Goal: Information Seeking & Learning: Learn about a topic

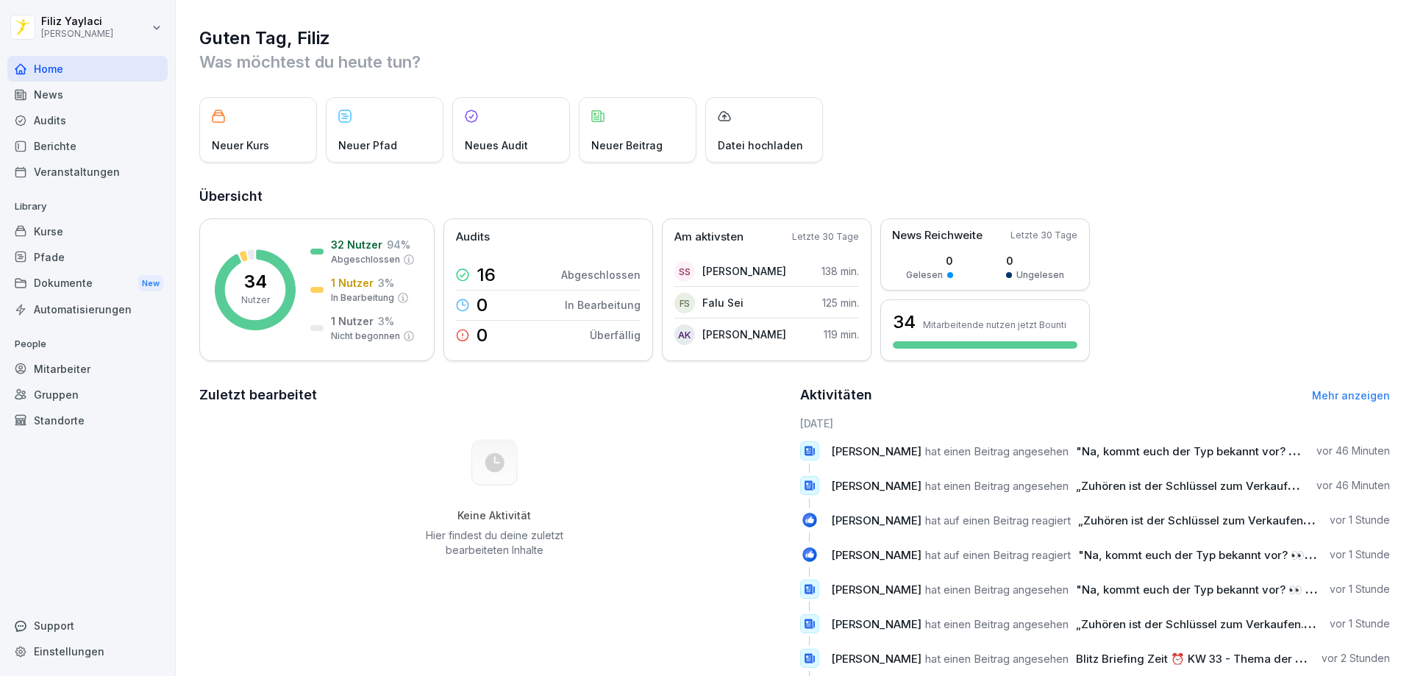
click at [94, 368] on div "Mitarbeiter" at bounding box center [87, 369] width 160 height 26
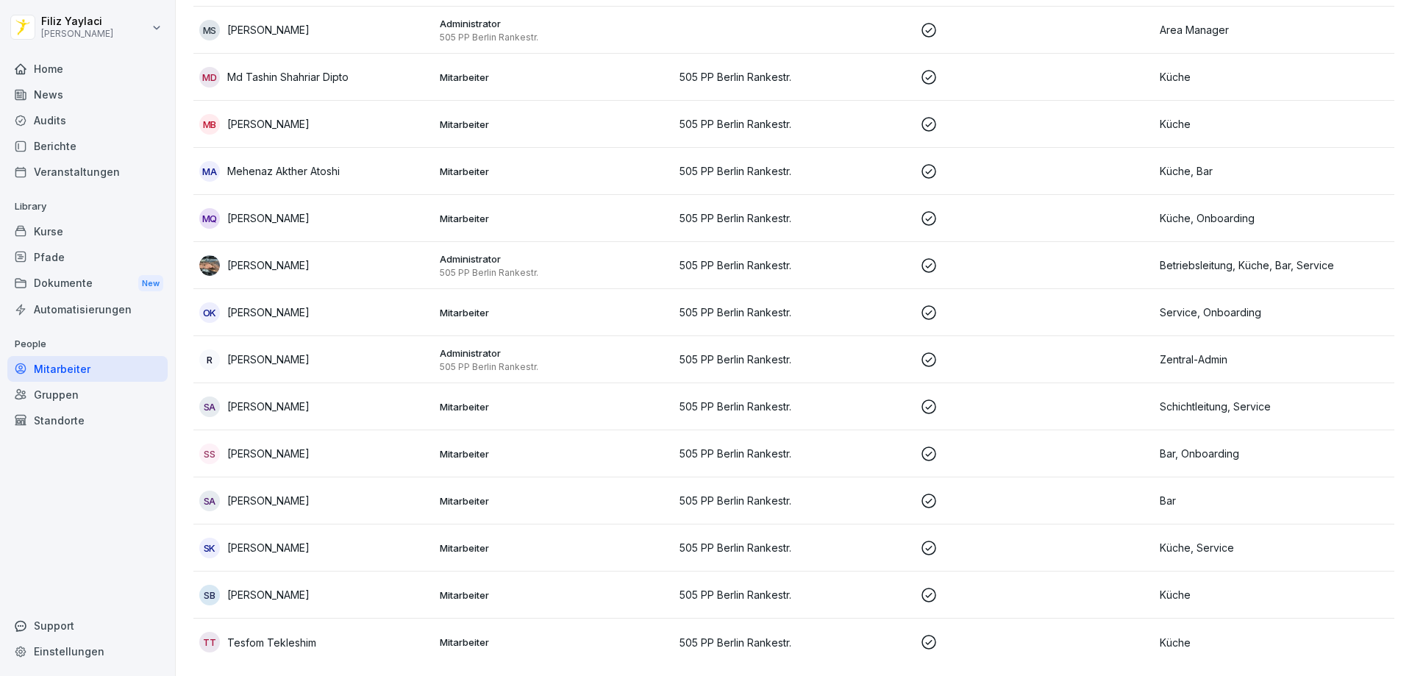
scroll to position [1116, 0]
click at [79, 146] on div "Berichte" at bounding box center [87, 146] width 160 height 26
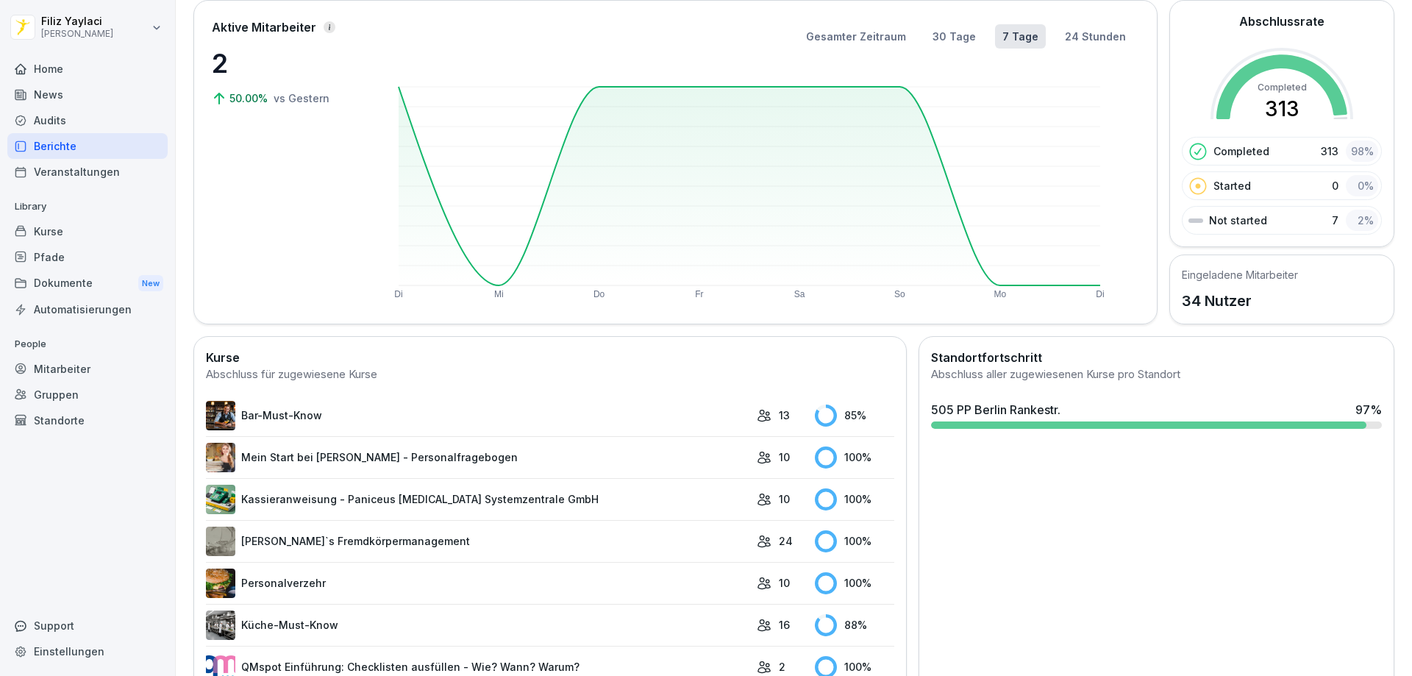
scroll to position [164, 0]
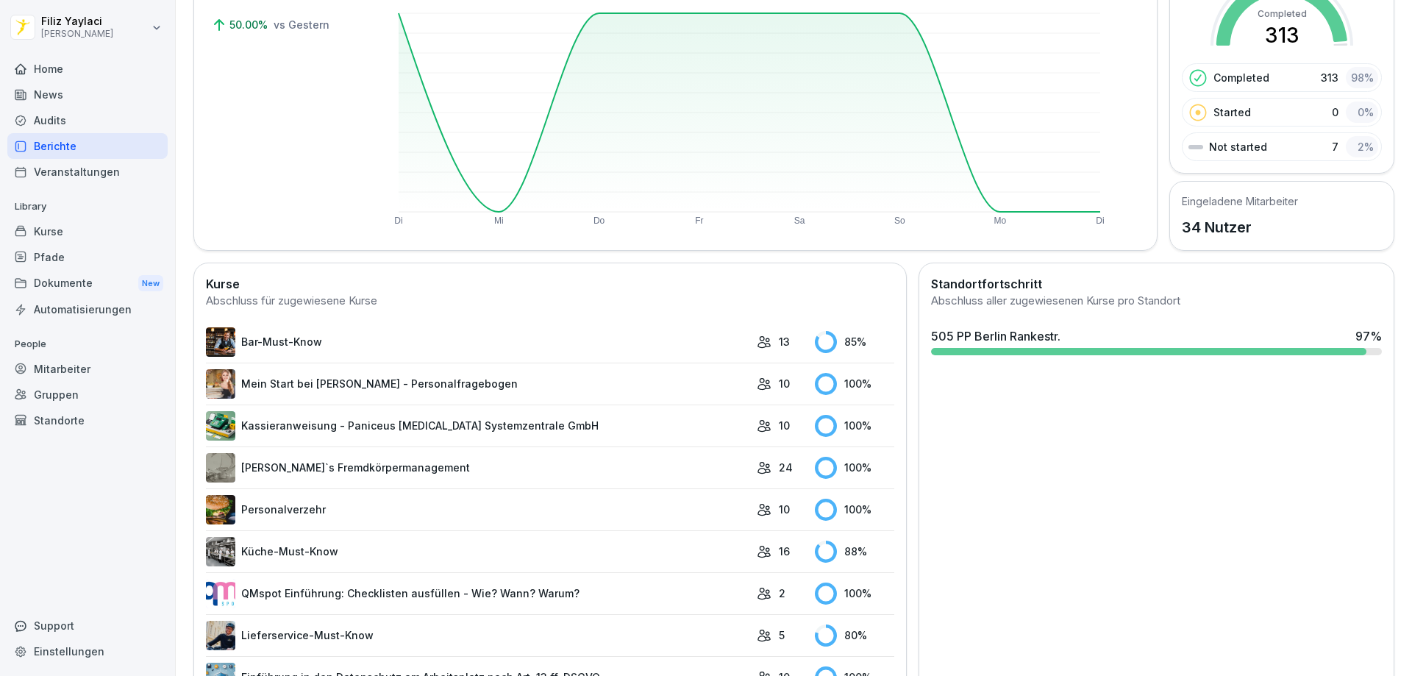
click at [413, 331] on link "Bar-Must-Know" at bounding box center [478, 341] width 544 height 29
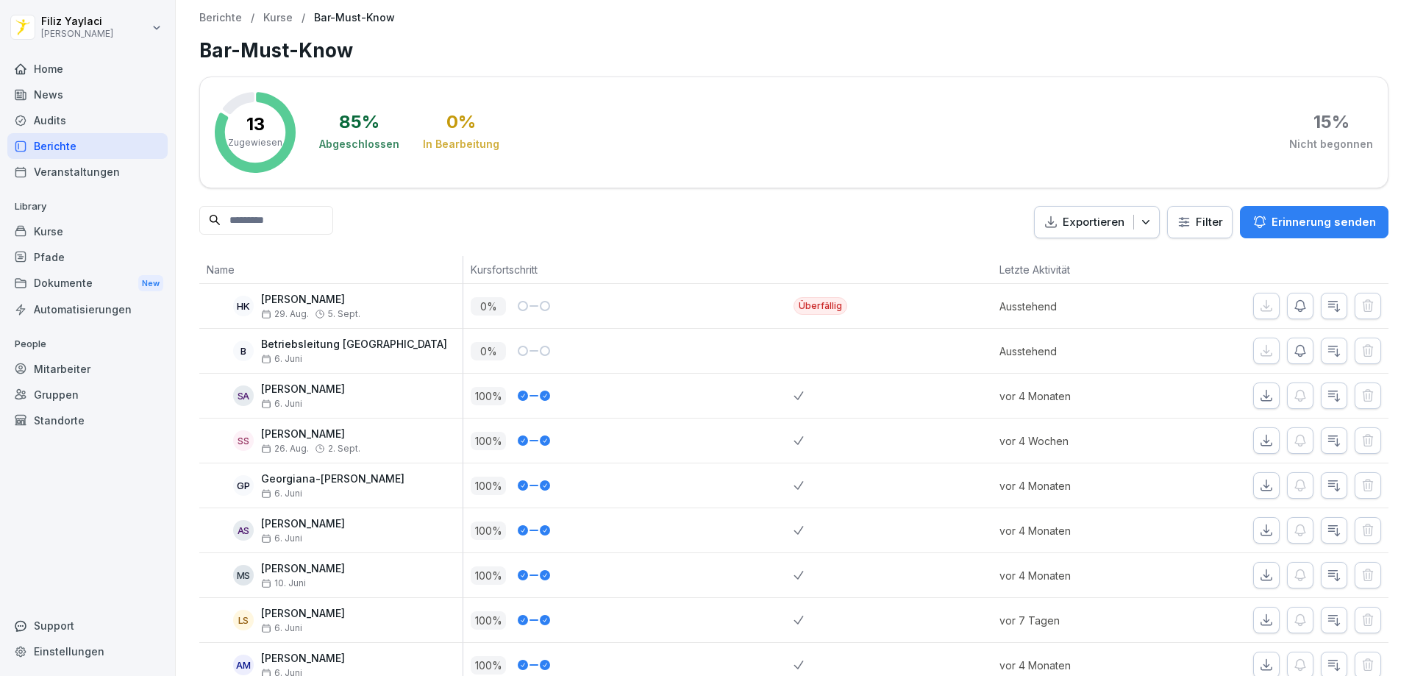
click at [89, 371] on div "Mitarbeiter" at bounding box center [87, 369] width 160 height 26
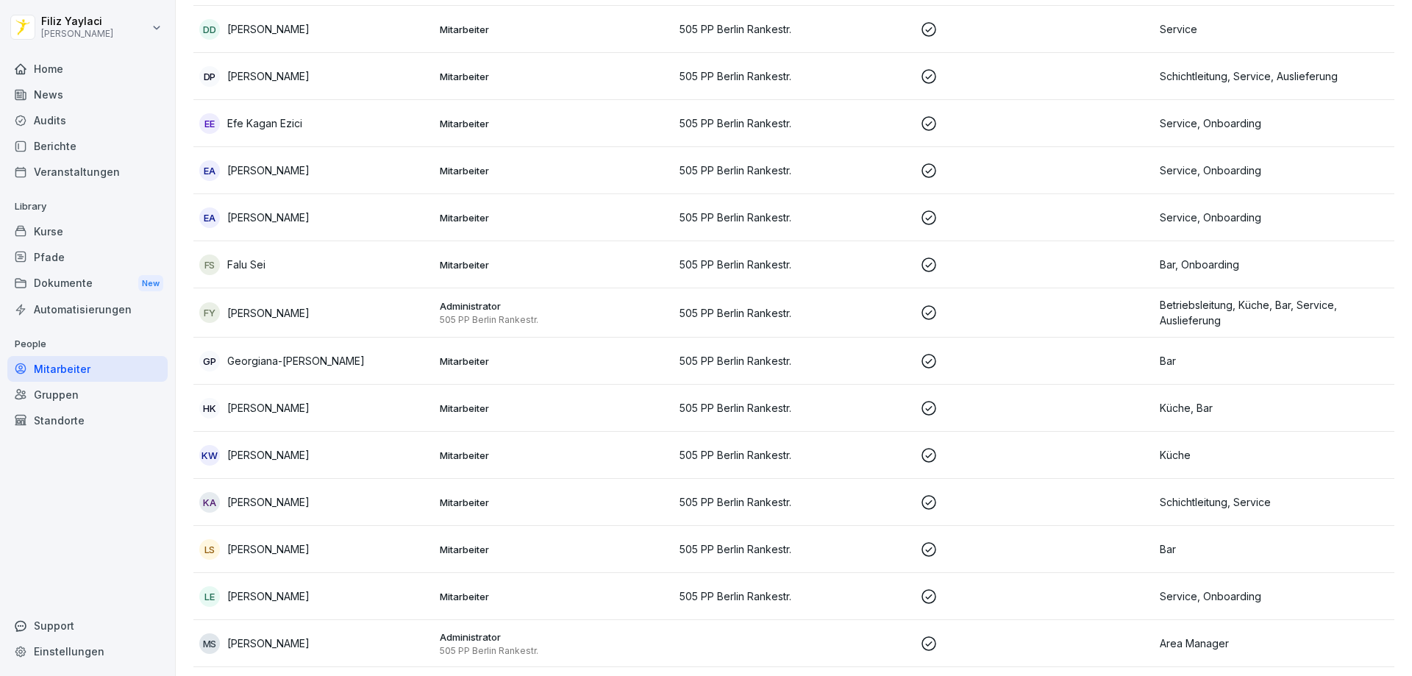
scroll to position [588, 0]
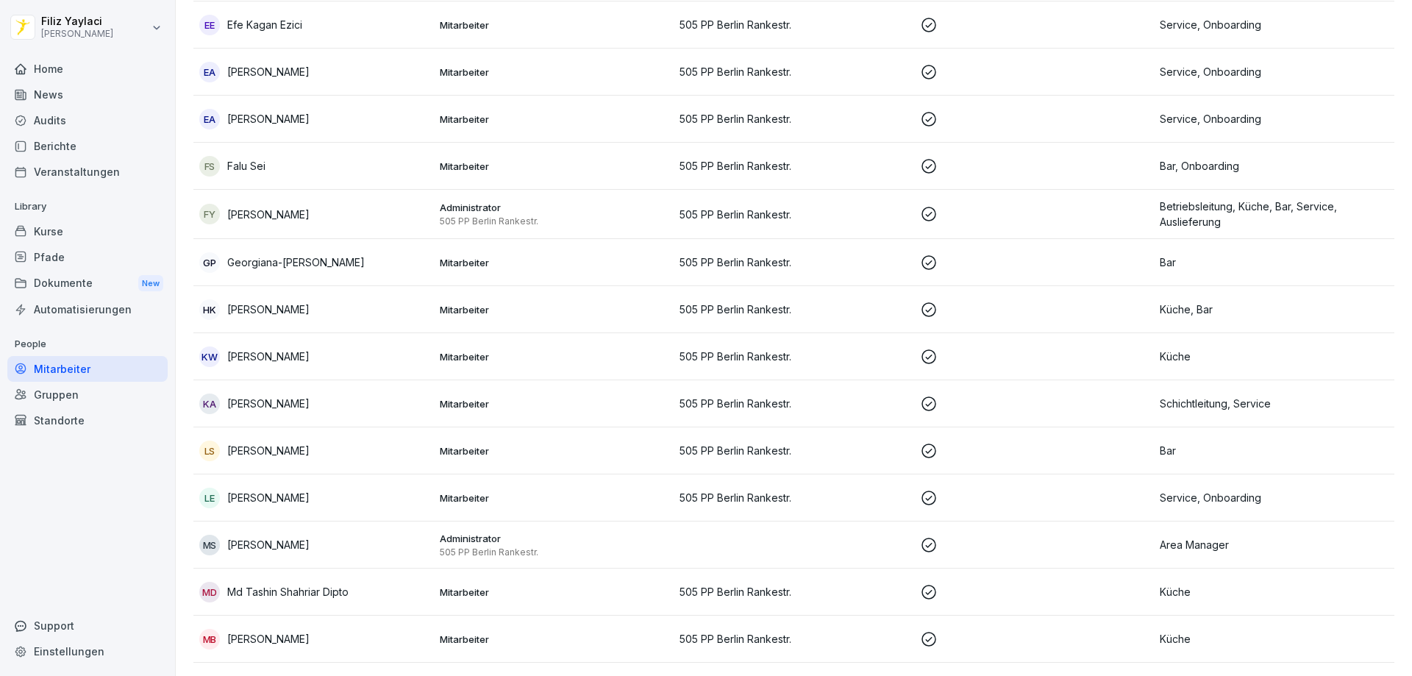
click at [424, 306] on div "HK [PERSON_NAME]" at bounding box center [313, 309] width 229 height 21
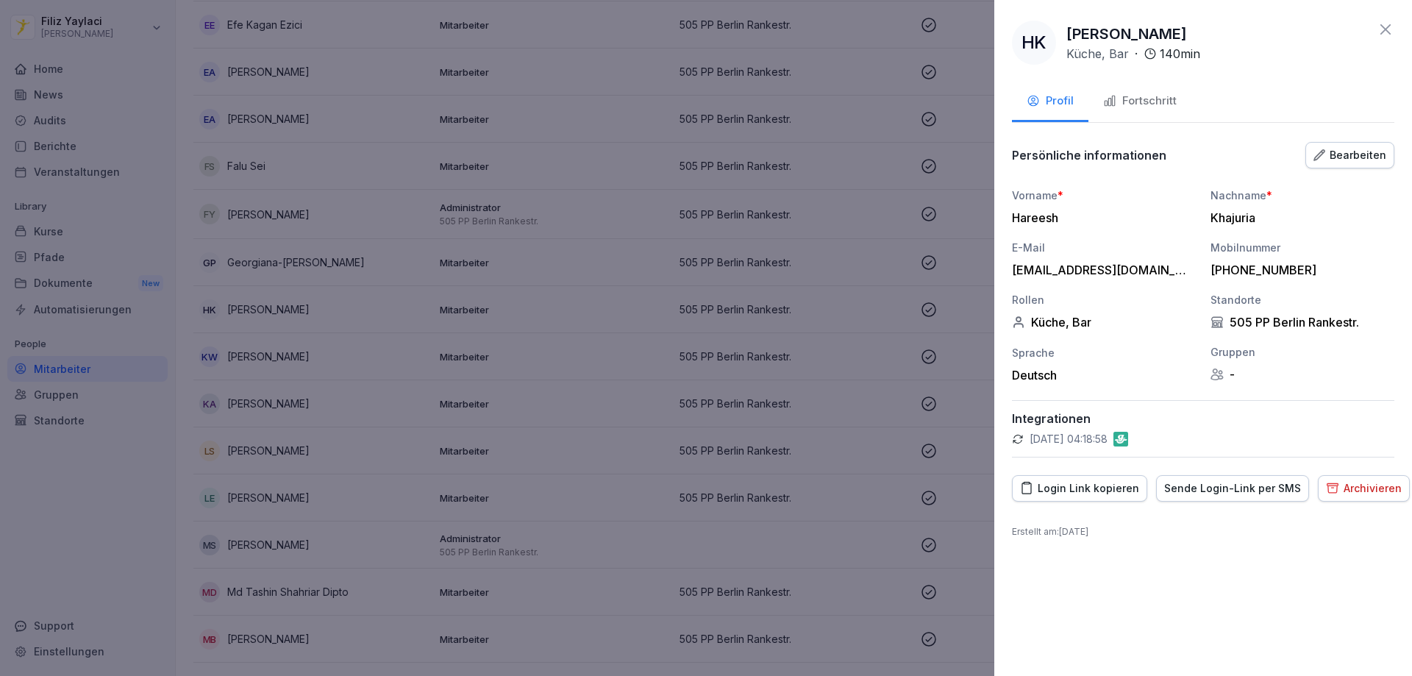
click at [1148, 96] on div "Fortschritt" at bounding box center [1140, 101] width 74 height 17
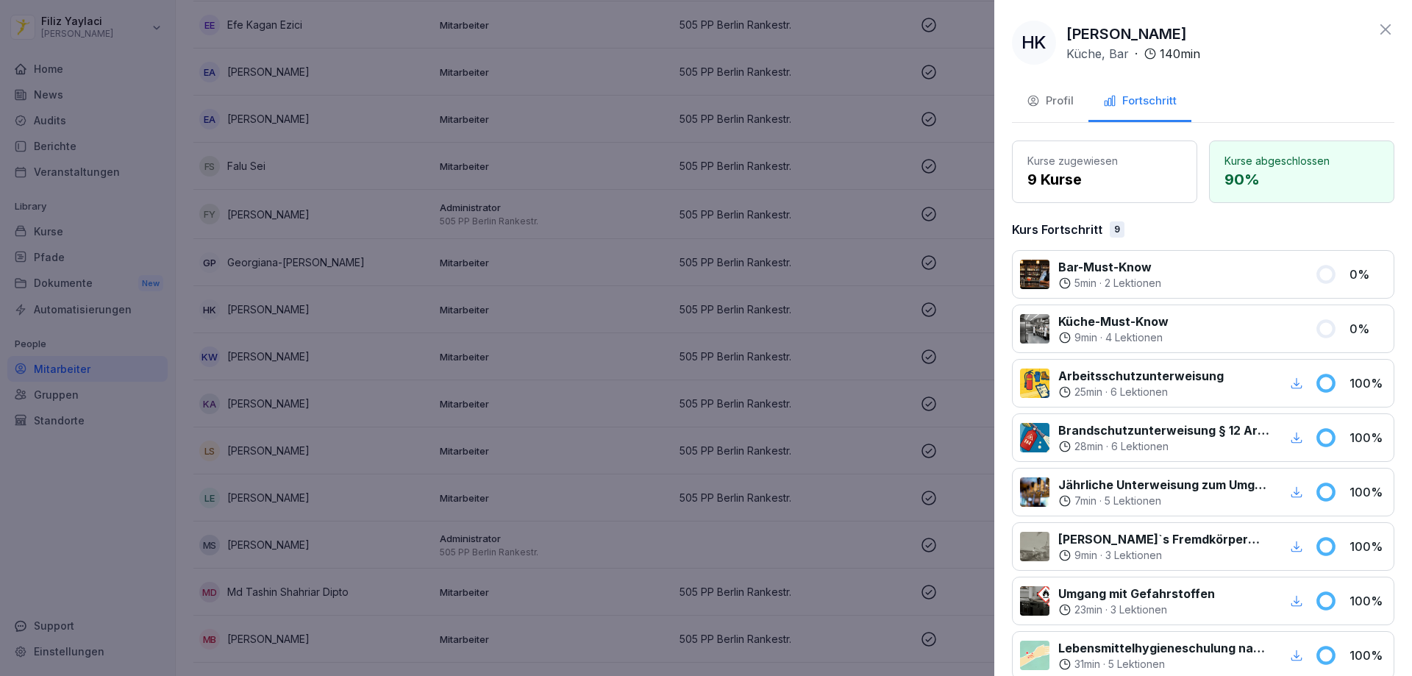
click at [1381, 28] on icon at bounding box center [1386, 29] width 10 height 10
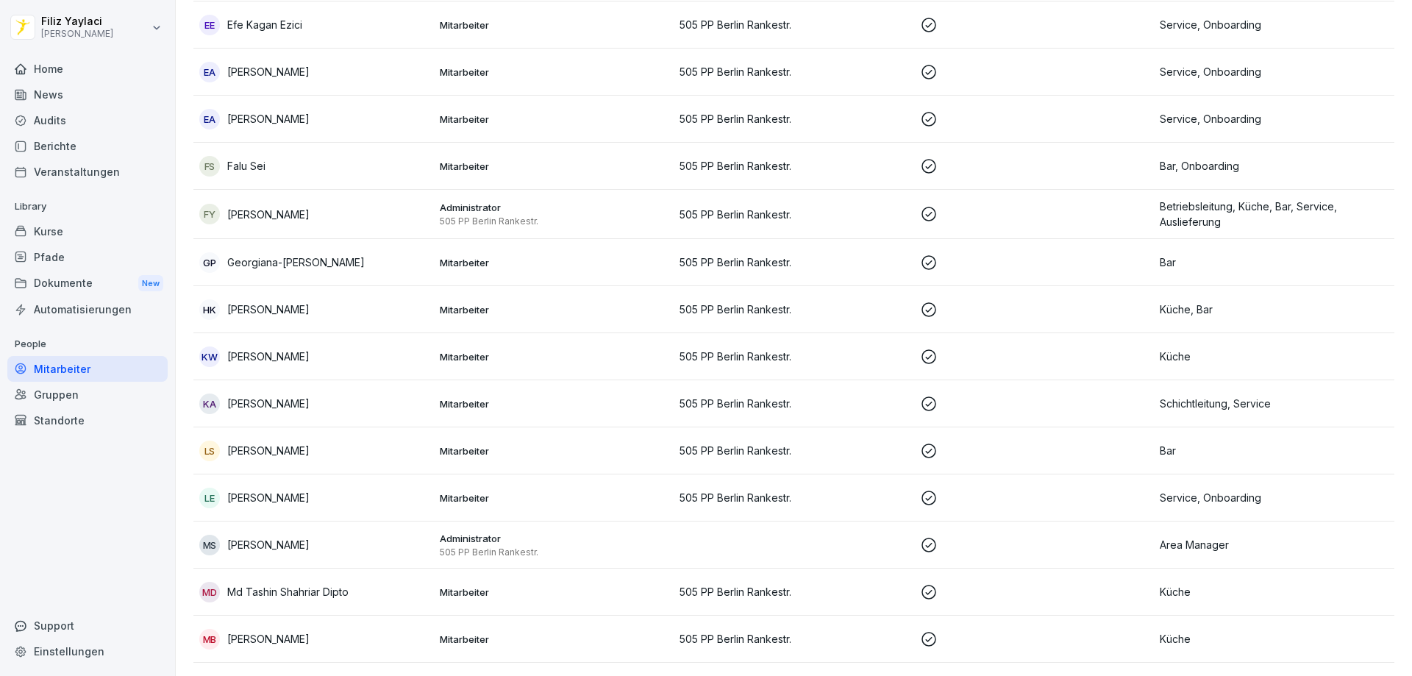
click at [75, 141] on div "Berichte" at bounding box center [87, 146] width 160 height 26
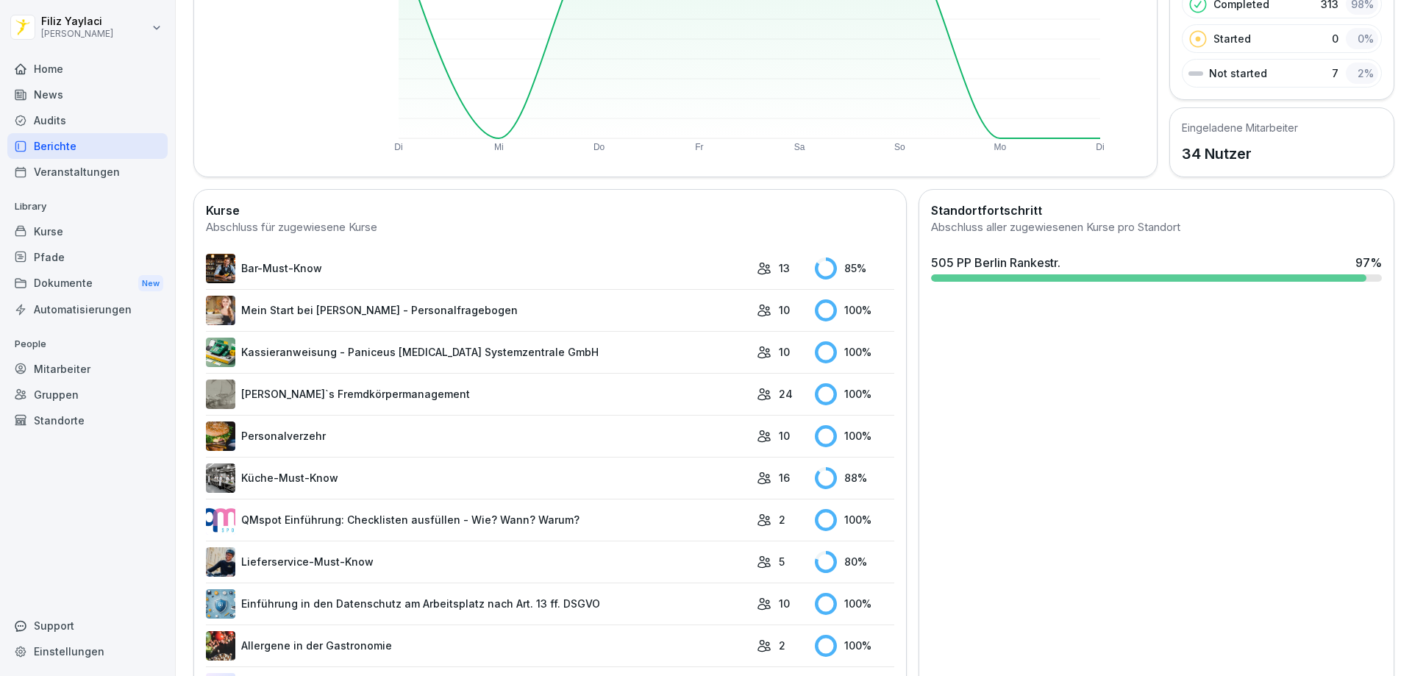
scroll to position [311, 0]
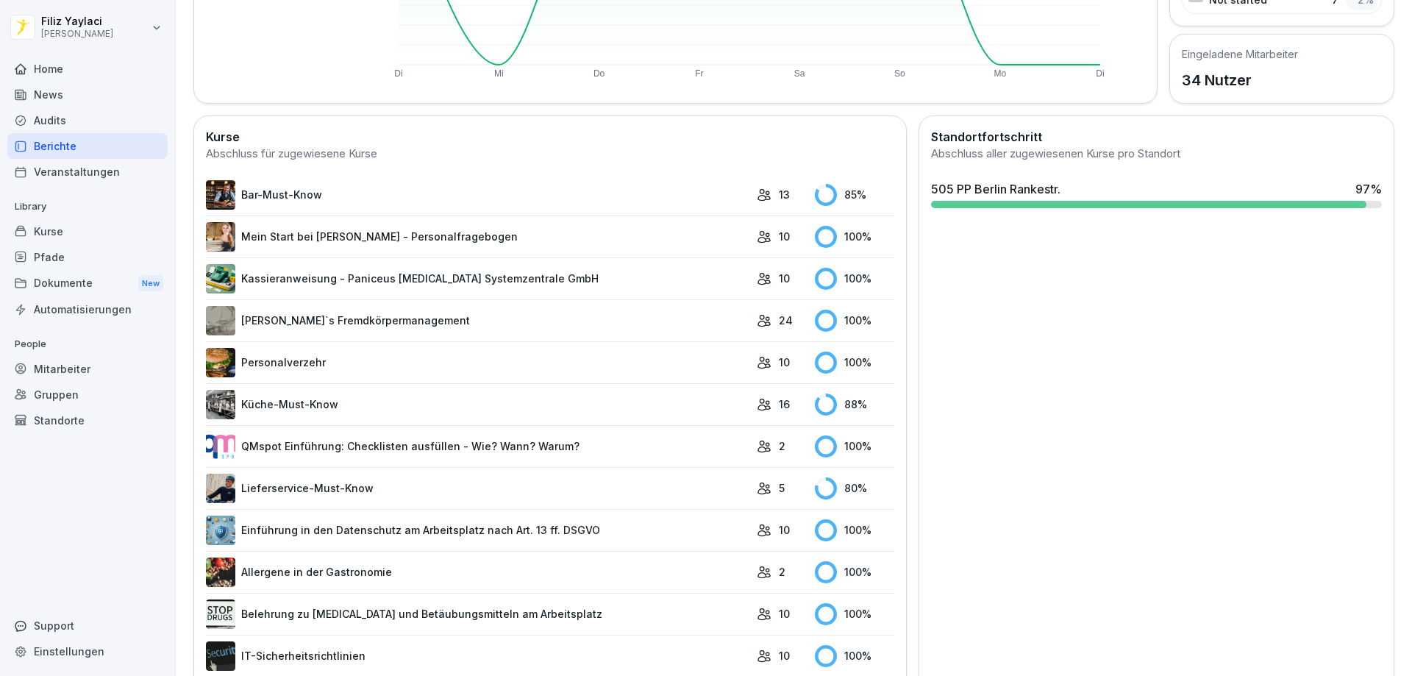
click at [501, 410] on link "Küche-Must-Know" at bounding box center [478, 404] width 544 height 29
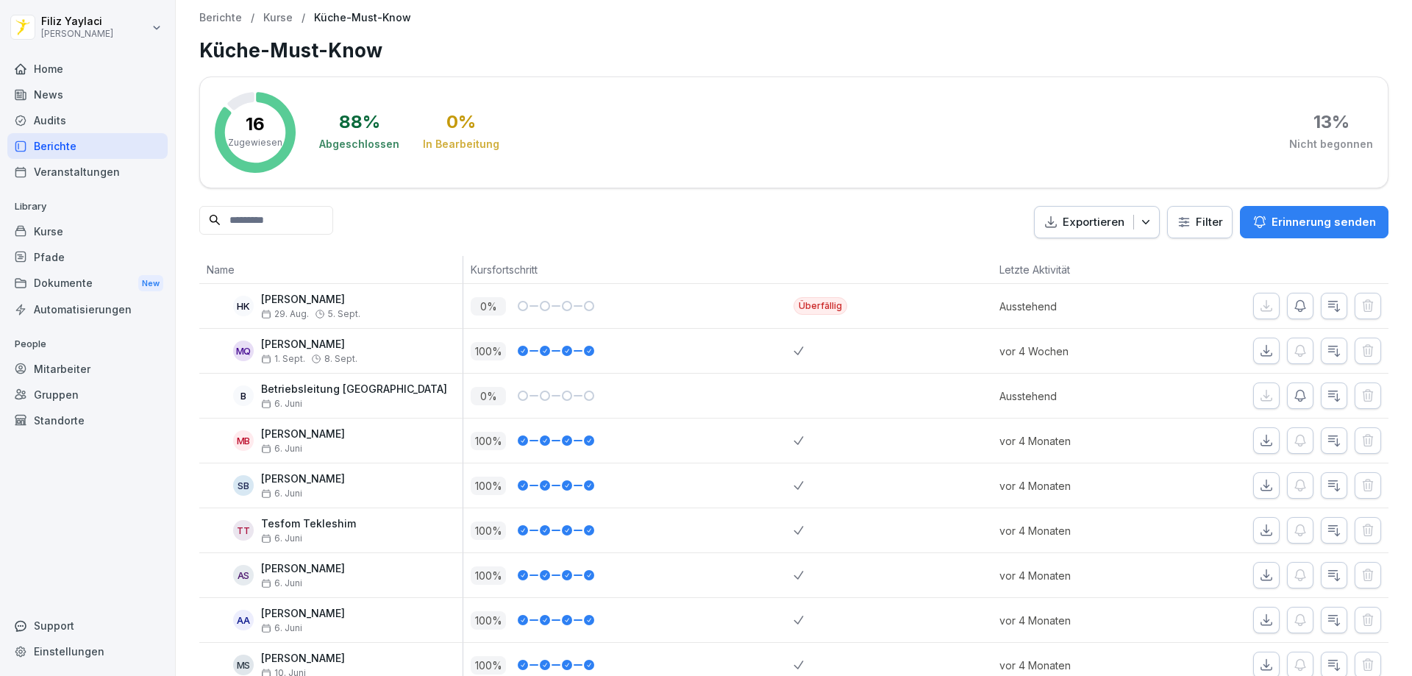
click at [53, 146] on div "Berichte" at bounding box center [87, 146] width 160 height 26
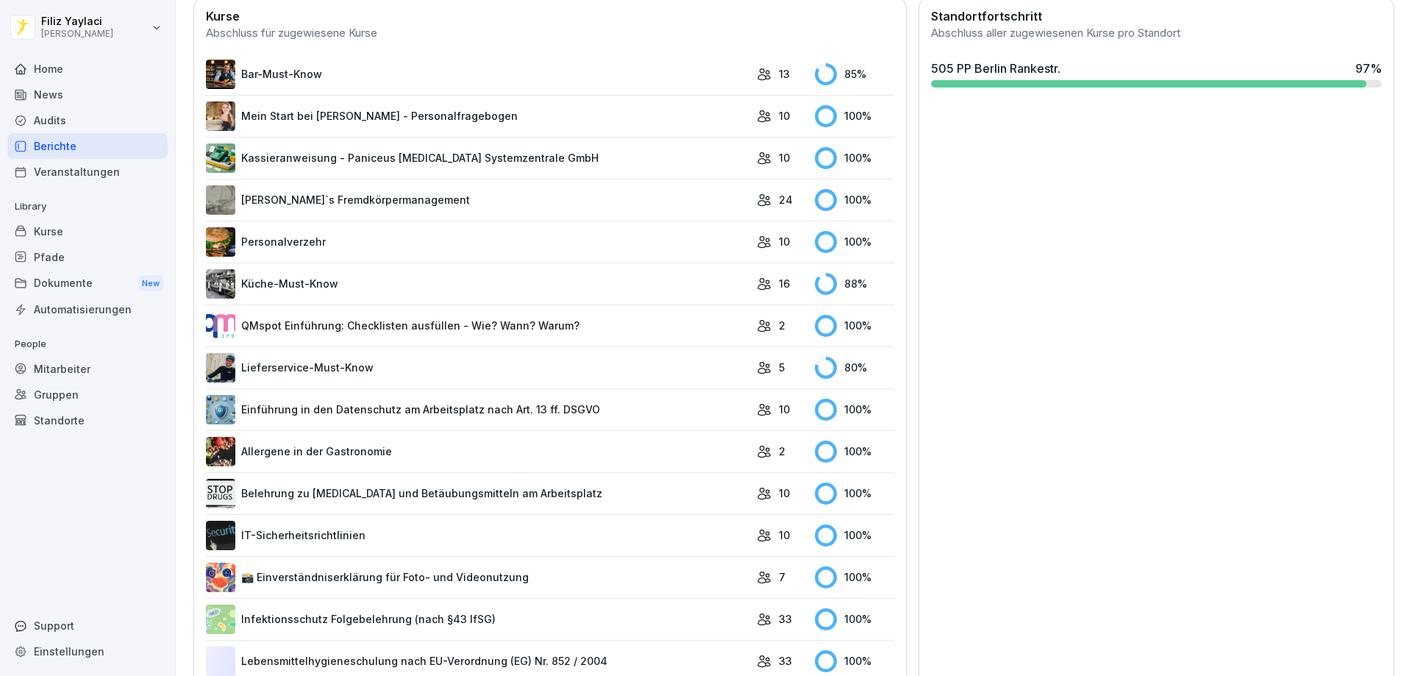
scroll to position [441, 0]
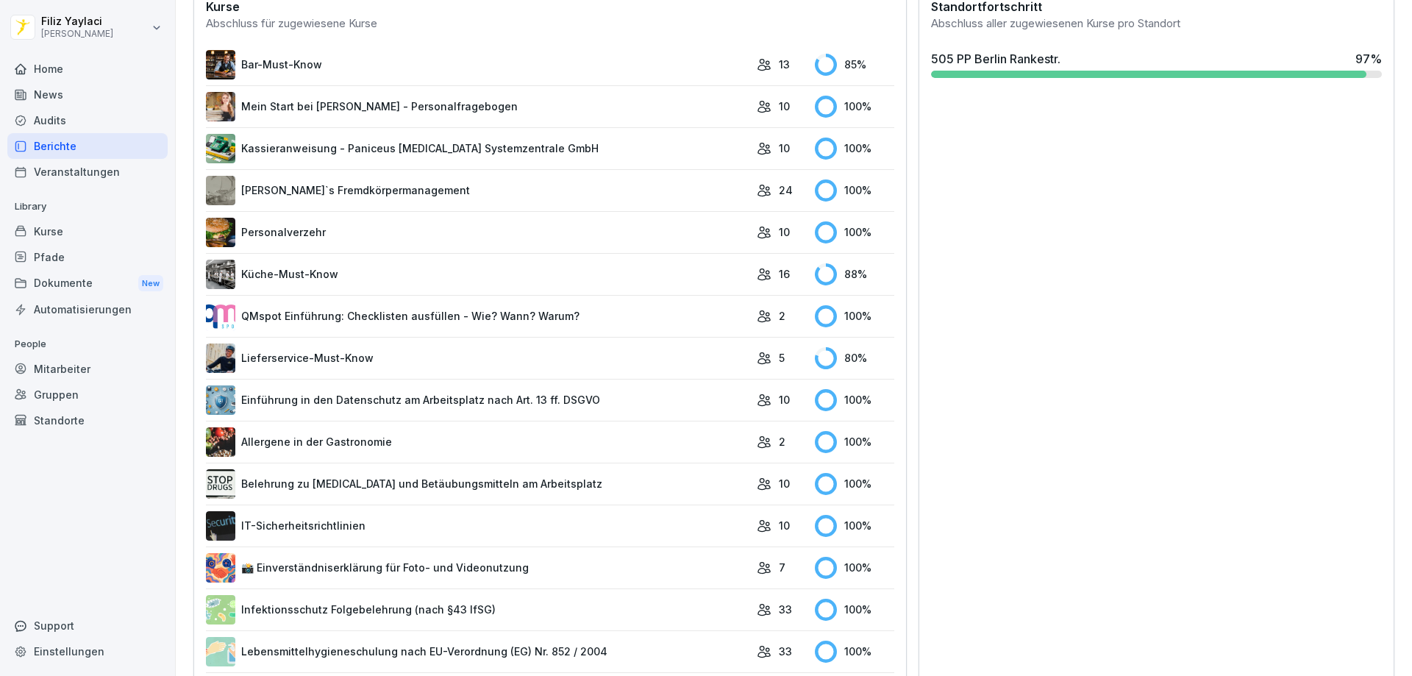
click at [512, 358] on link "Lieferservice-Must-Know" at bounding box center [478, 358] width 544 height 29
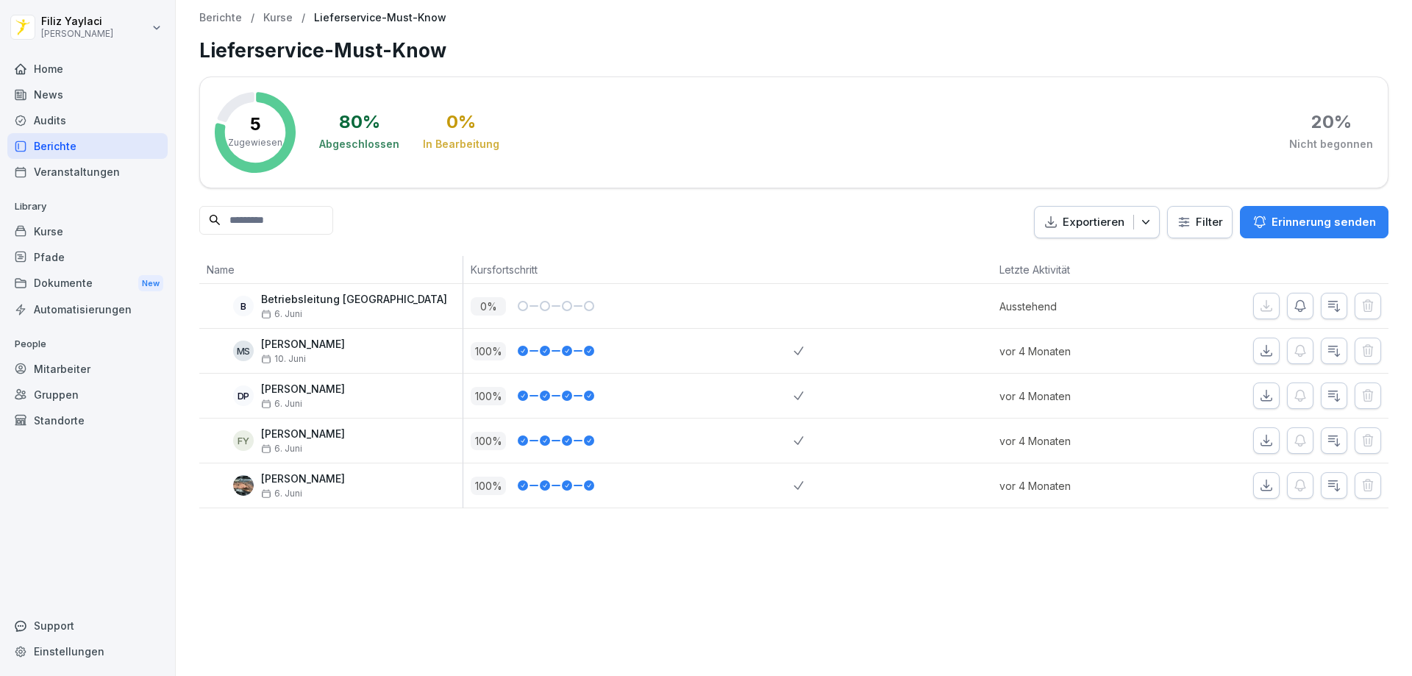
click at [68, 144] on div "Berichte" at bounding box center [87, 146] width 160 height 26
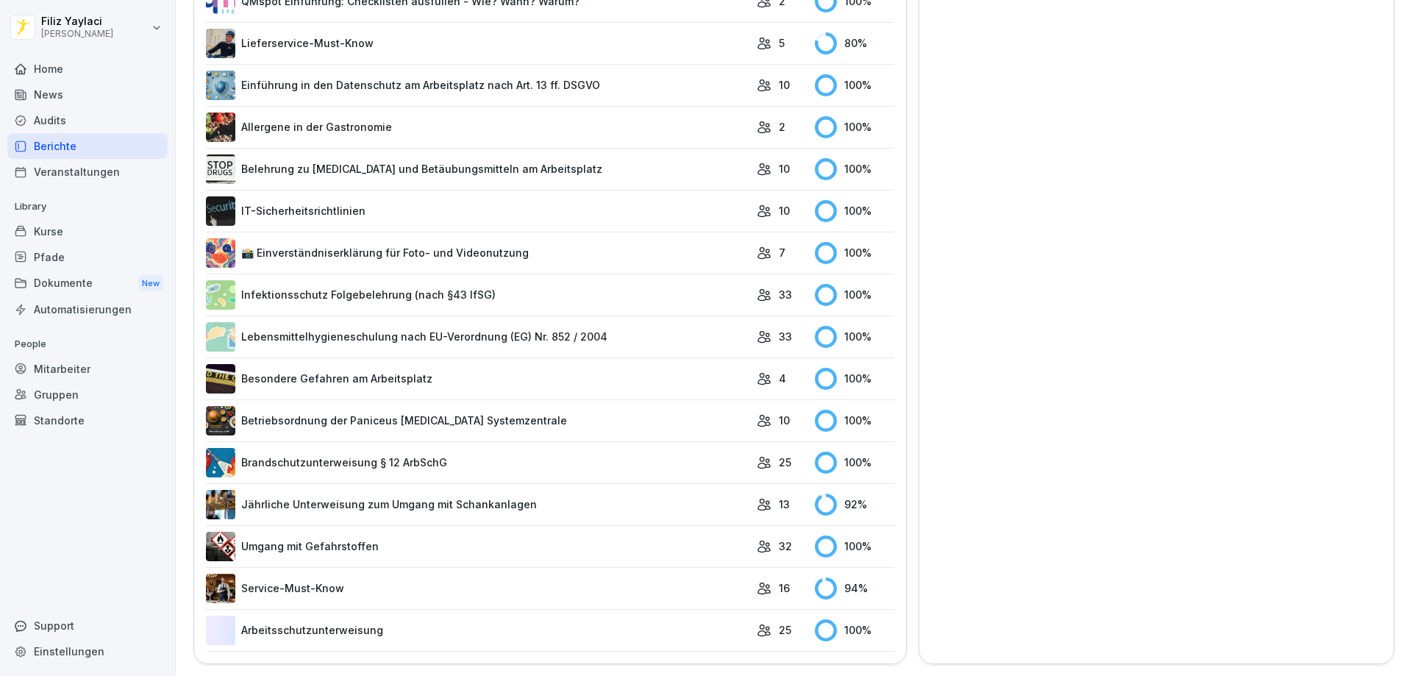
scroll to position [767, 0]
click at [602, 499] on link "Jährliche Unterweisung zum Umgang mit Schankanlagen" at bounding box center [478, 504] width 544 height 29
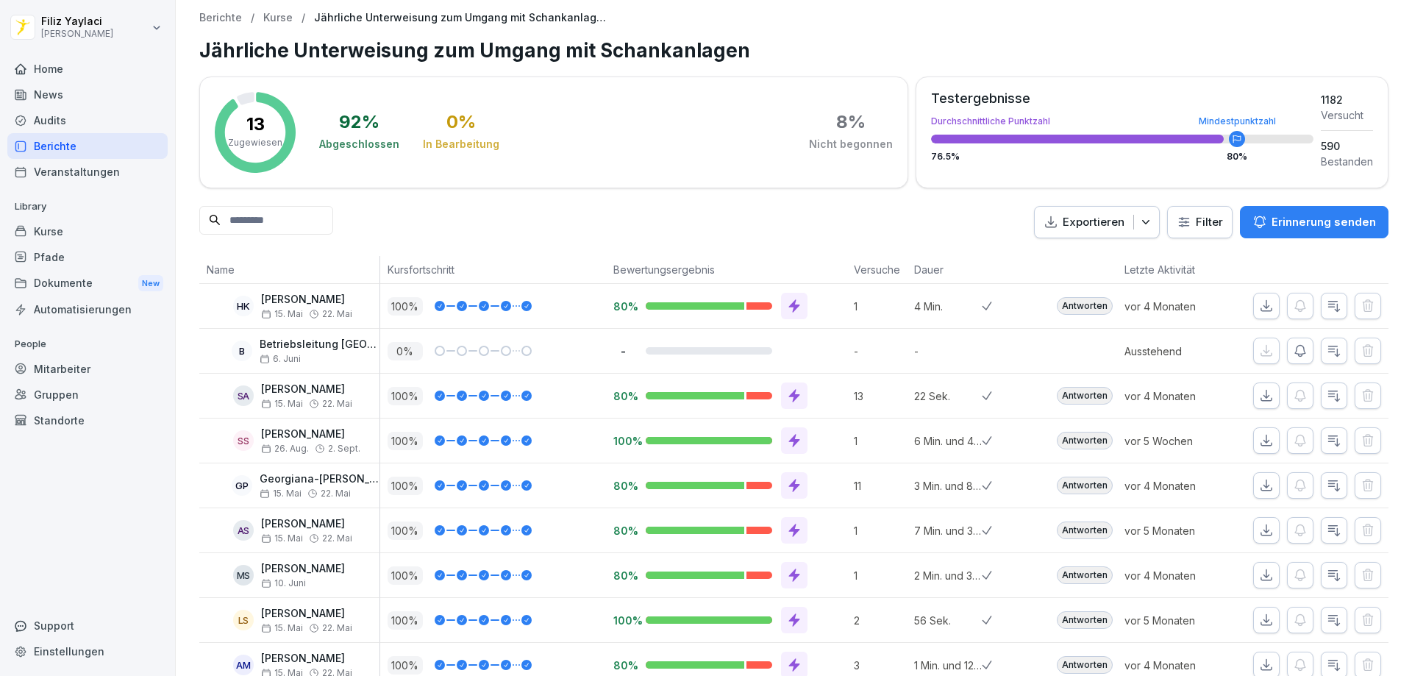
click at [50, 142] on div "Berichte" at bounding box center [87, 146] width 160 height 26
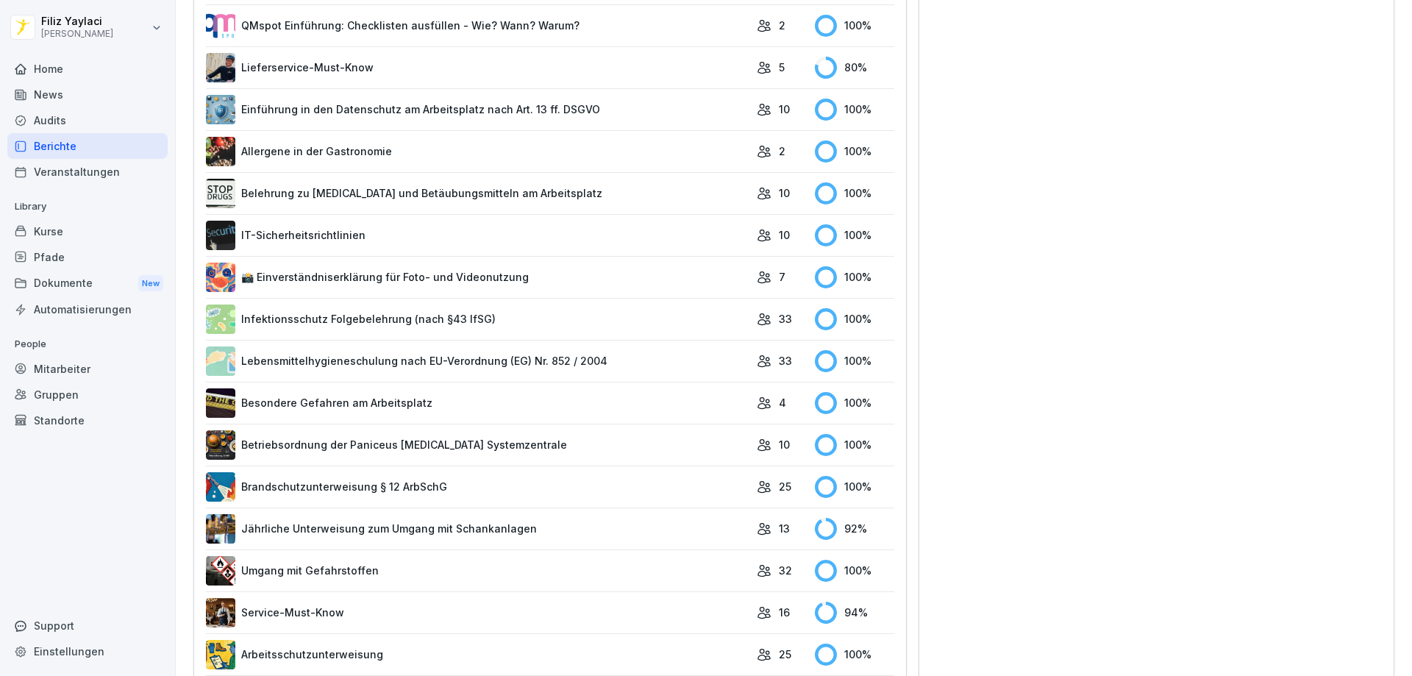
scroll to position [767, 0]
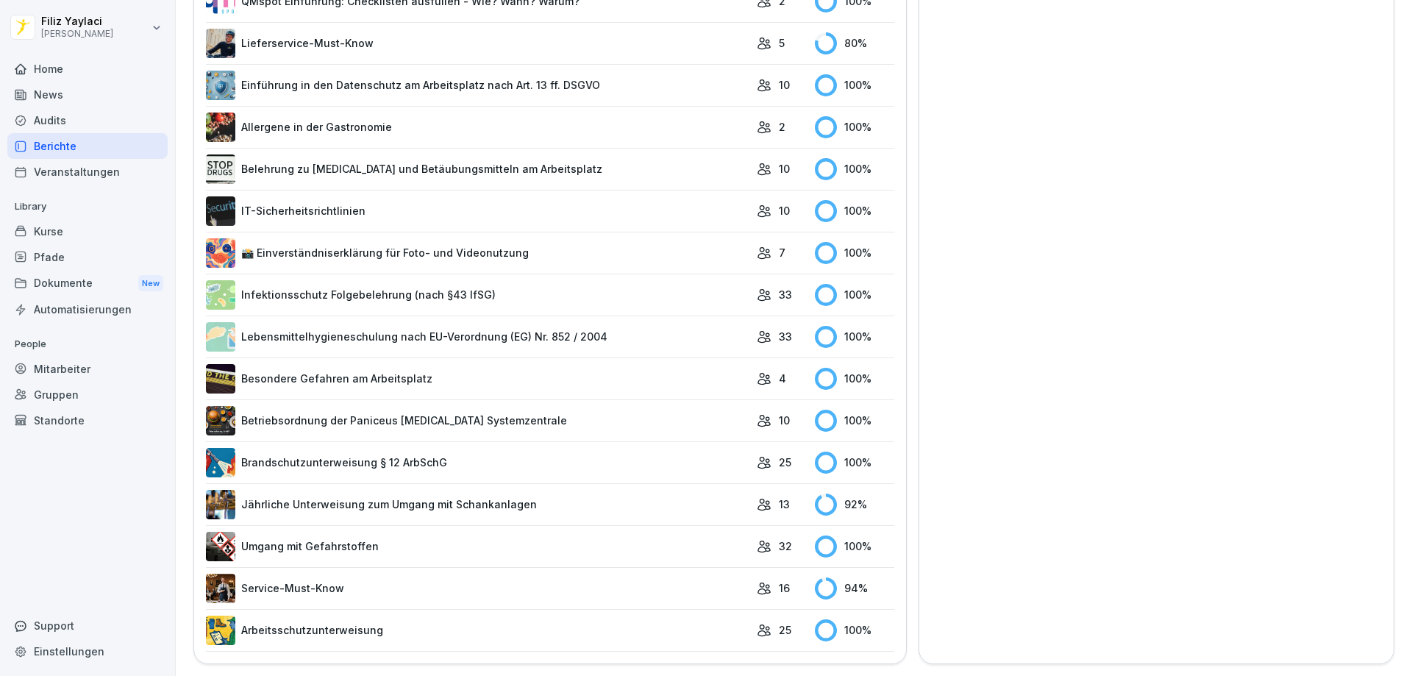
click at [469, 567] on td "Service-Must-Know" at bounding box center [478, 588] width 544 height 42
click at [450, 579] on link "Service-Must-Know" at bounding box center [478, 588] width 544 height 29
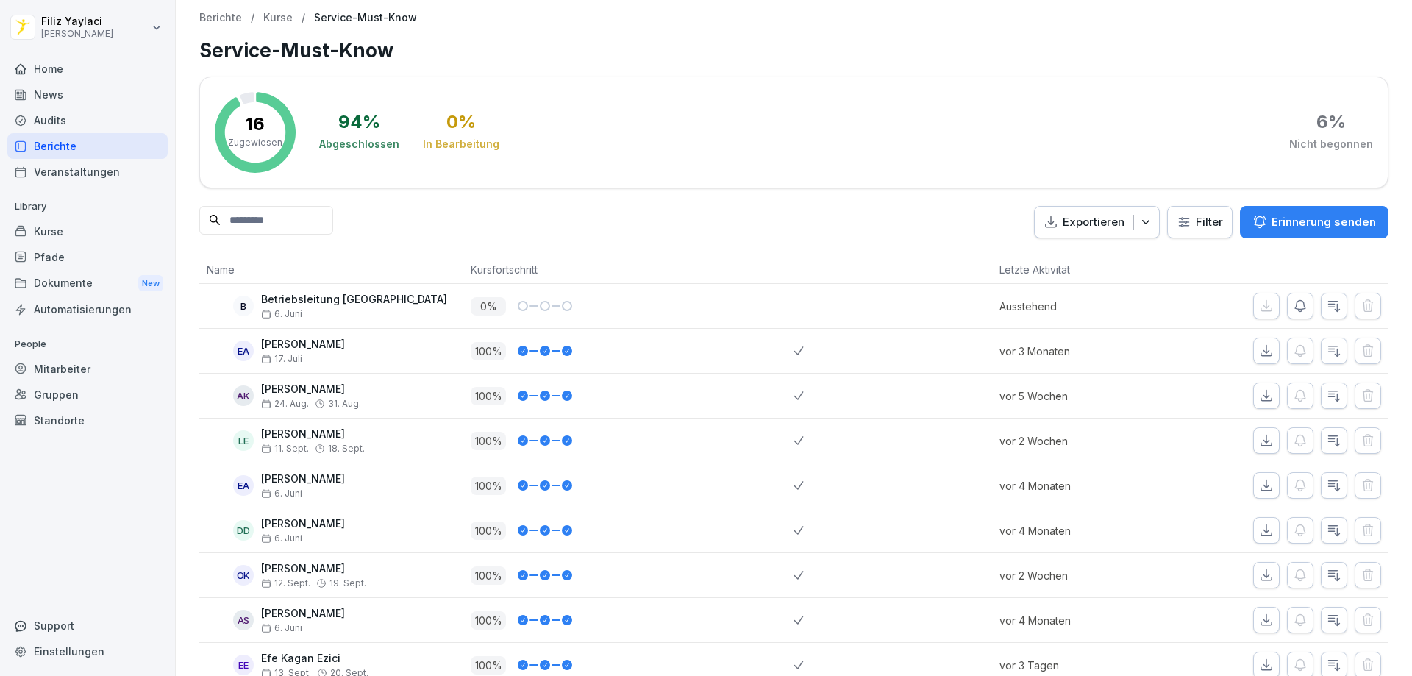
click at [79, 145] on div "Berichte" at bounding box center [87, 146] width 160 height 26
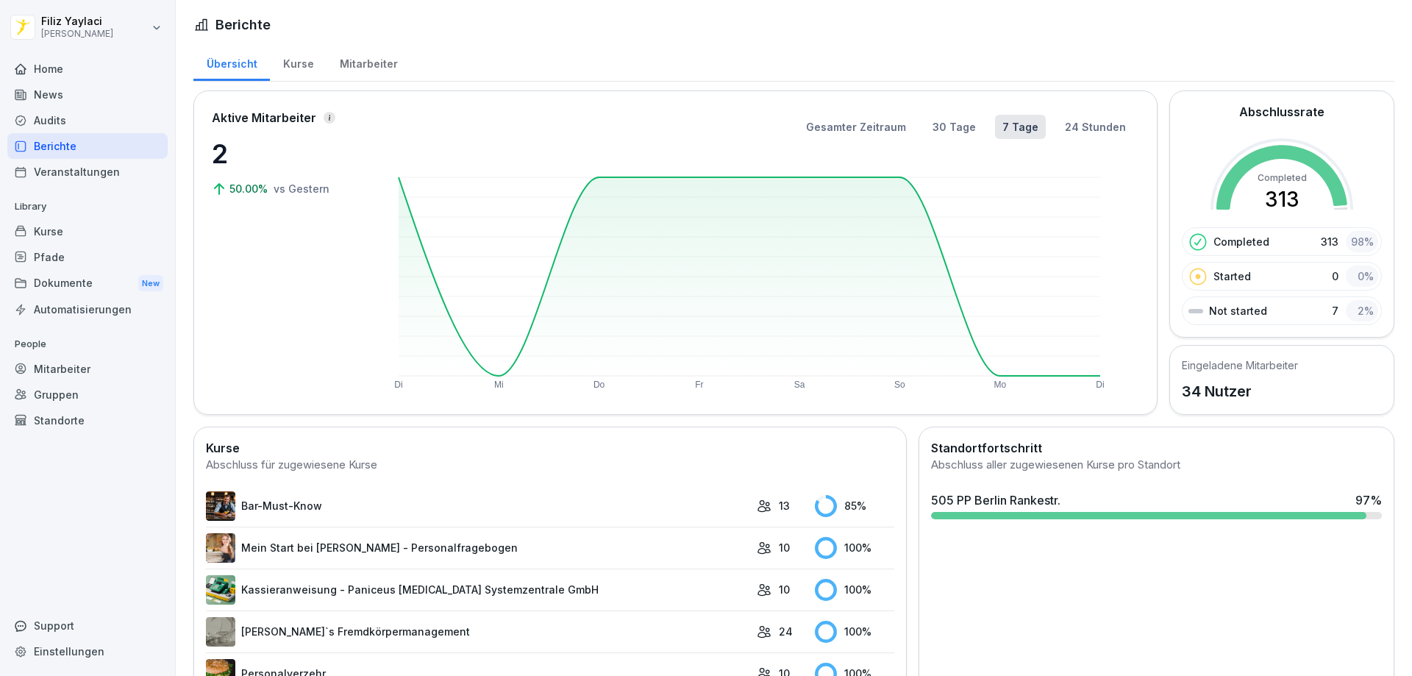
click at [68, 146] on div "Berichte" at bounding box center [87, 146] width 160 height 26
click at [289, 57] on div "Kurse" at bounding box center [298, 62] width 57 height 38
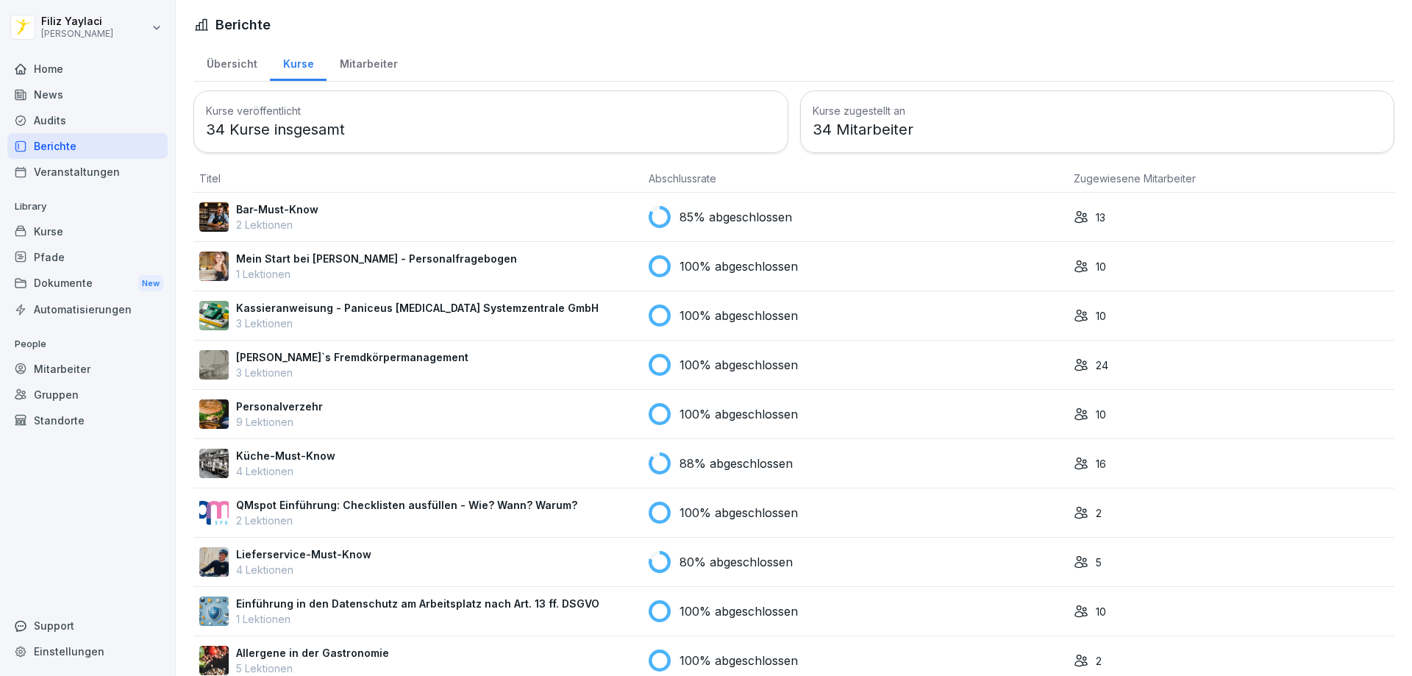
click at [365, 63] on div "Mitarbeiter" at bounding box center [369, 62] width 84 height 38
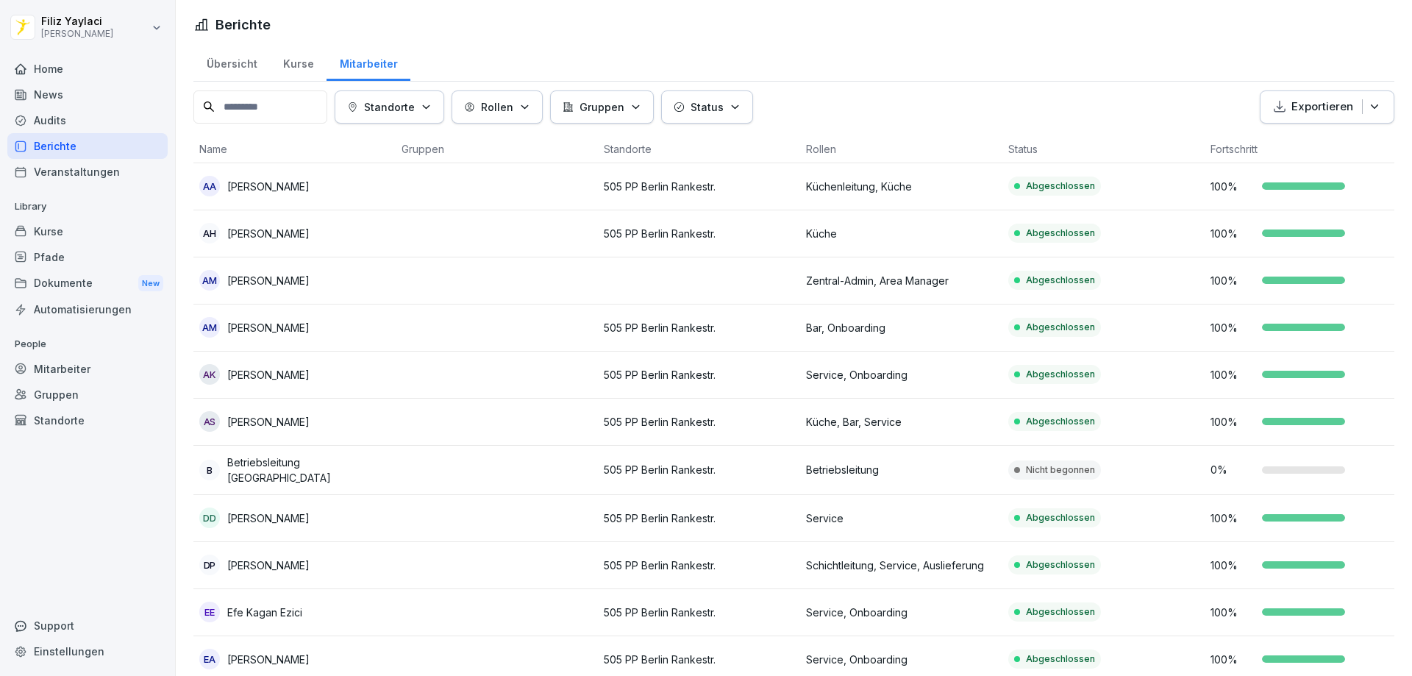
click at [100, 365] on div "Mitarbeiter" at bounding box center [87, 369] width 160 height 26
